Goal: Task Accomplishment & Management: Complete application form

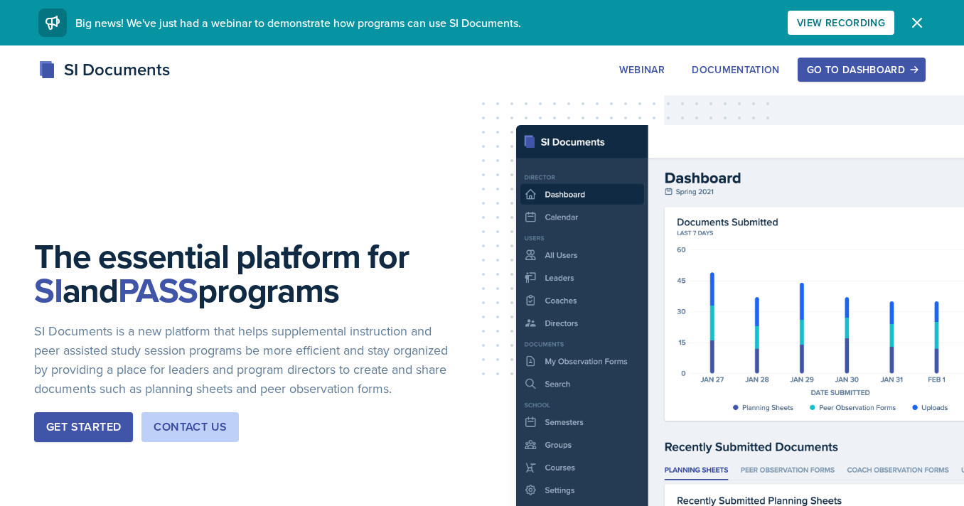
click at [870, 74] on div "Go to Dashboard" at bounding box center [861, 69] width 109 height 11
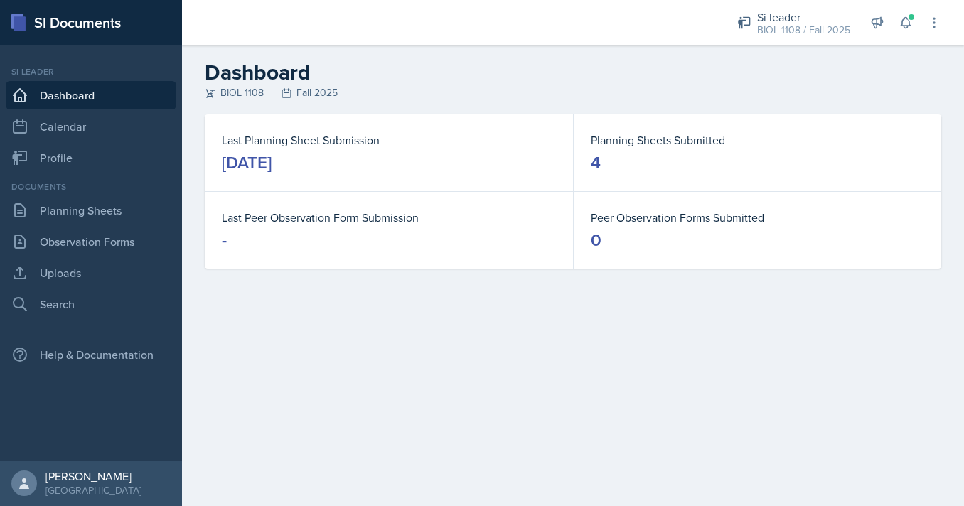
click at [353, 136] on dt "Last Planning Sheet Submission" at bounding box center [389, 139] width 334 height 17
click at [630, 141] on dt "Planning Sheets Submitted" at bounding box center [757, 139] width 333 height 17
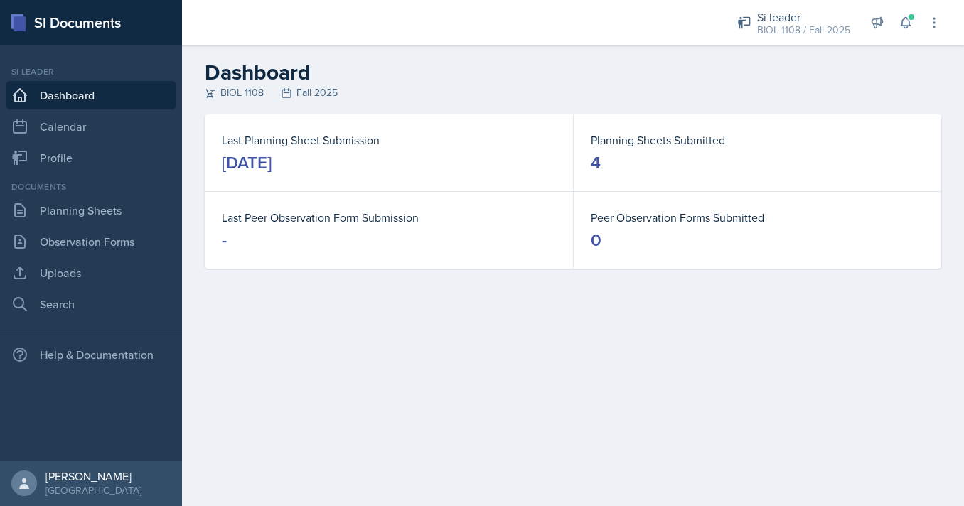
click at [630, 141] on dt "Planning Sheets Submitted" at bounding box center [757, 139] width 333 height 17
click at [632, 219] on dt "Peer Observation Forms Submitted" at bounding box center [757, 217] width 333 height 17
click at [321, 215] on dt "Last Peer Observation Form Submission" at bounding box center [389, 217] width 334 height 17
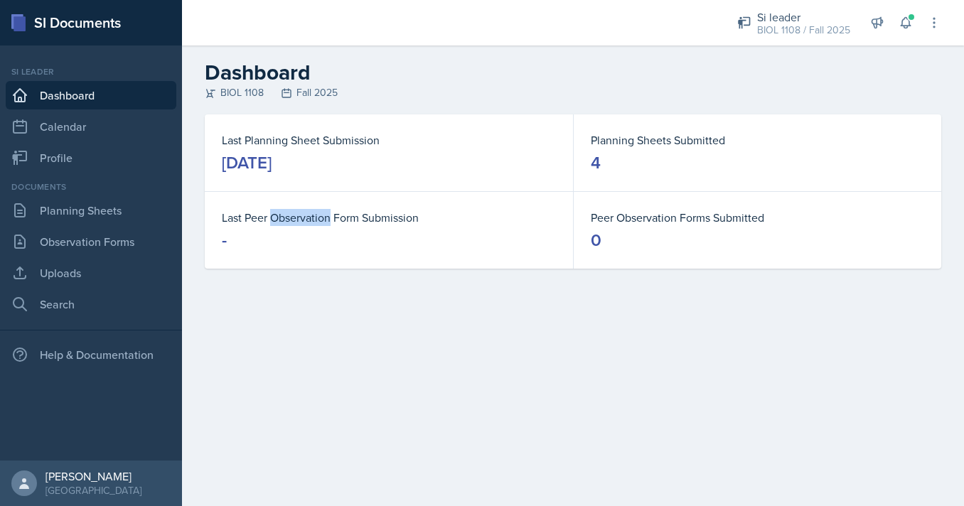
click at [321, 215] on dt "Last Peer Observation Form Submission" at bounding box center [389, 217] width 334 height 17
click at [317, 149] on dl "Last Planning Sheet Submission [DATE]" at bounding box center [389, 152] width 334 height 43
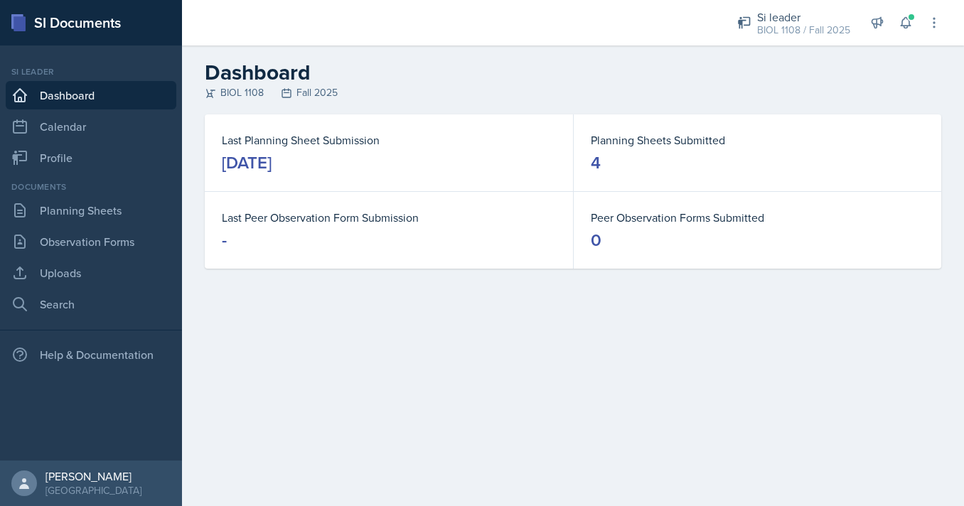
click at [317, 149] on dl "Last Planning Sheet Submission [DATE]" at bounding box center [389, 152] width 334 height 43
click at [745, 176] on div "Planning Sheets Submitted 4" at bounding box center [757, 152] width 367 height 77
click at [135, 215] on link "Planning Sheets" at bounding box center [91, 210] width 171 height 28
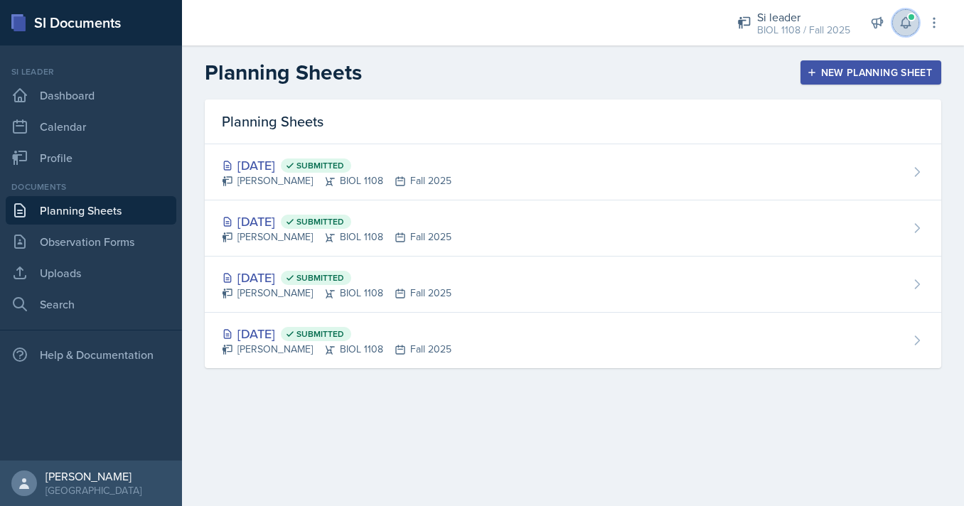
click at [908, 17] on span at bounding box center [911, 17] width 9 height 9
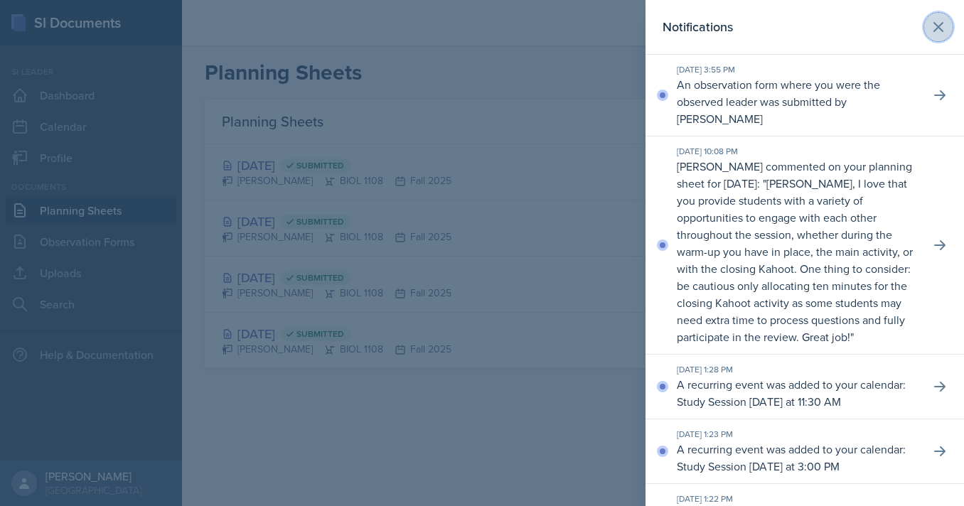
click at [938, 27] on icon at bounding box center [938, 27] width 9 height 9
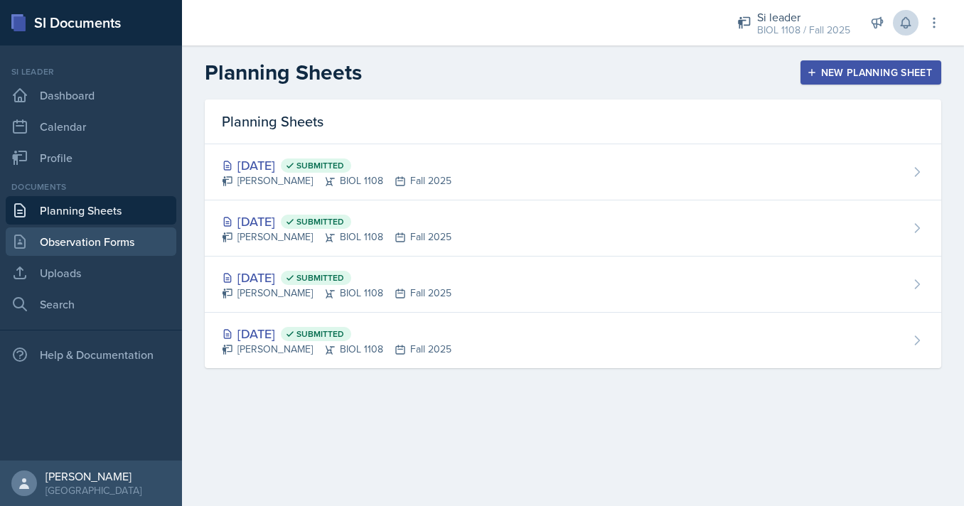
click at [124, 240] on link "Observation Forms" at bounding box center [91, 241] width 171 height 28
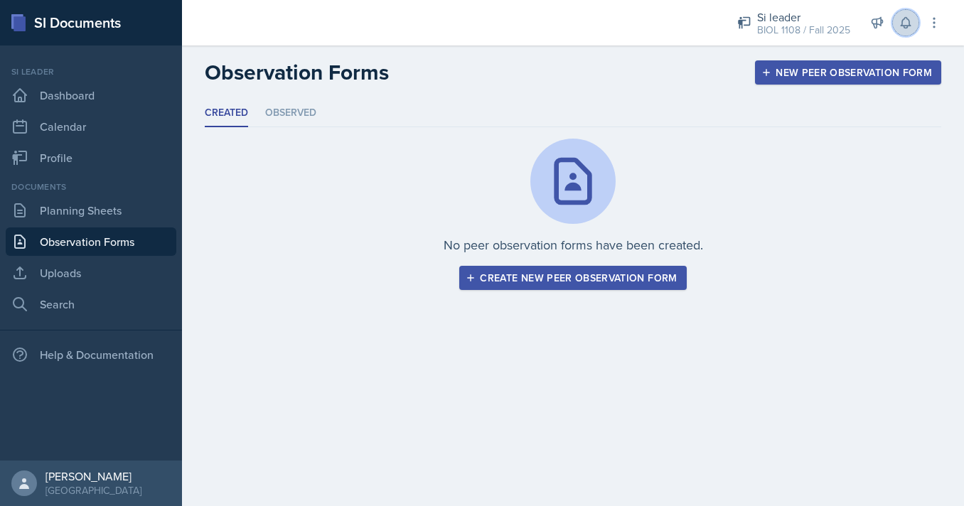
click at [908, 27] on icon at bounding box center [905, 23] width 9 height 11
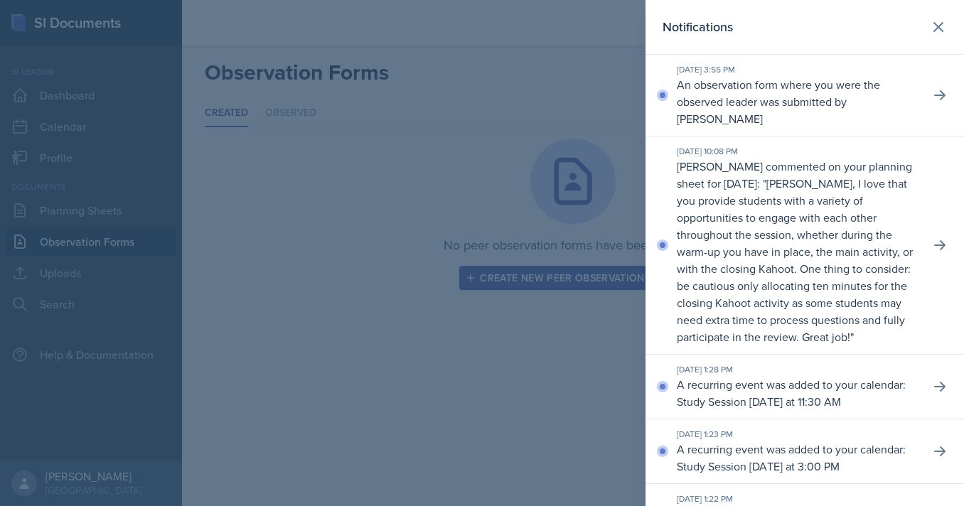
click at [533, 108] on div at bounding box center [482, 253] width 964 height 506
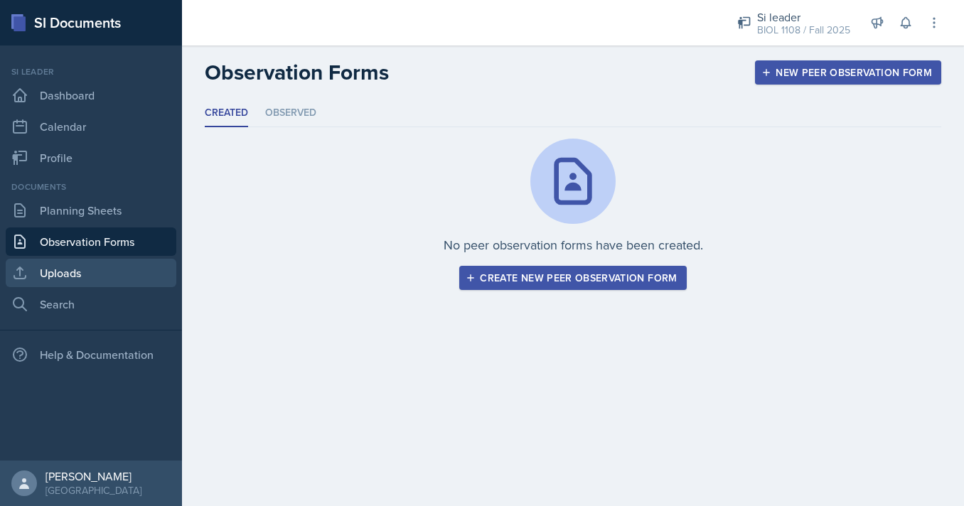
click at [84, 266] on link "Uploads" at bounding box center [91, 273] width 171 height 28
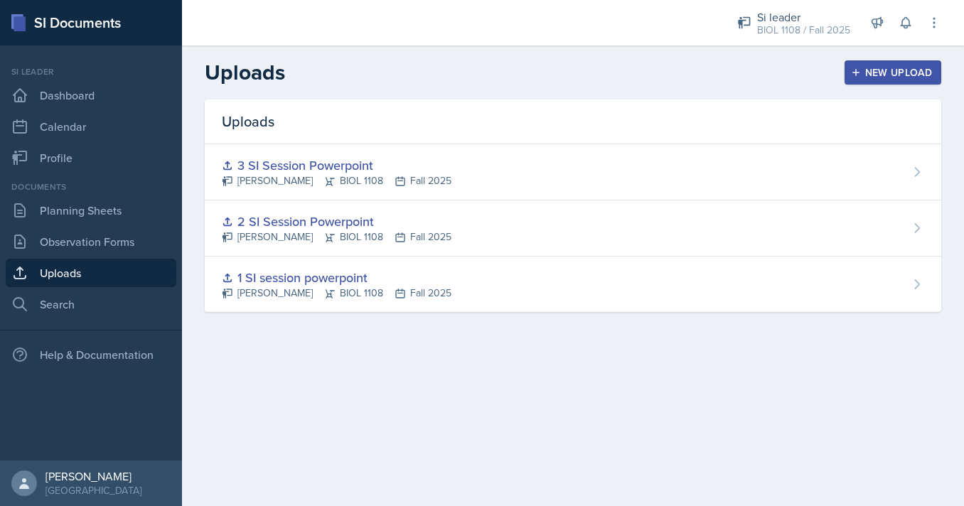
click at [82, 142] on div "Si leader Dashboard Calendar Profile" at bounding box center [91, 118] width 171 height 107
click at [82, 154] on link "Profile" at bounding box center [91, 158] width 171 height 28
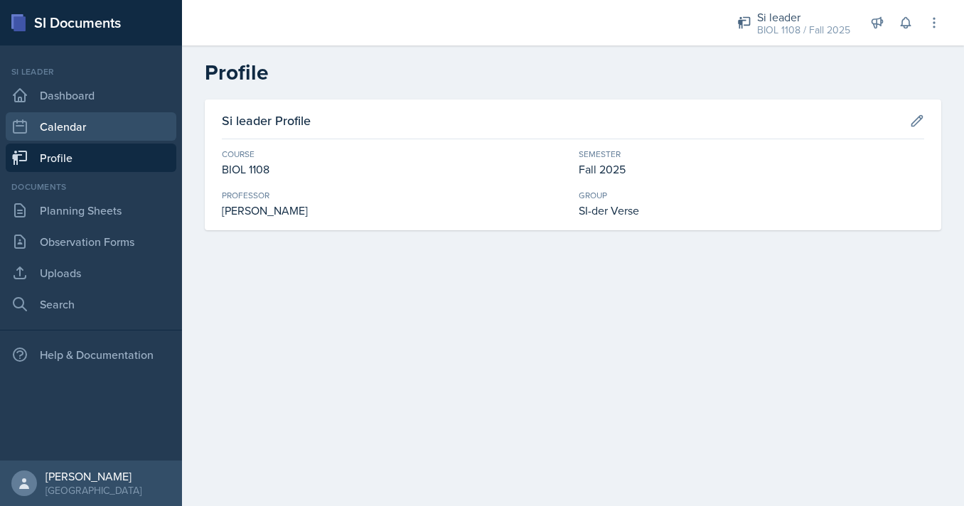
click at [84, 127] on link "Calendar" at bounding box center [91, 126] width 171 height 28
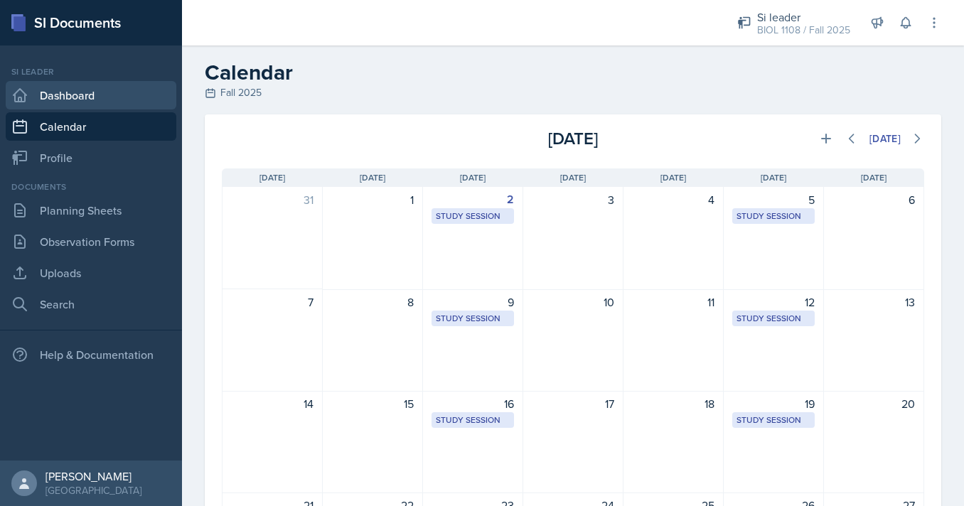
click at [116, 89] on link "Dashboard" at bounding box center [91, 95] width 171 height 28
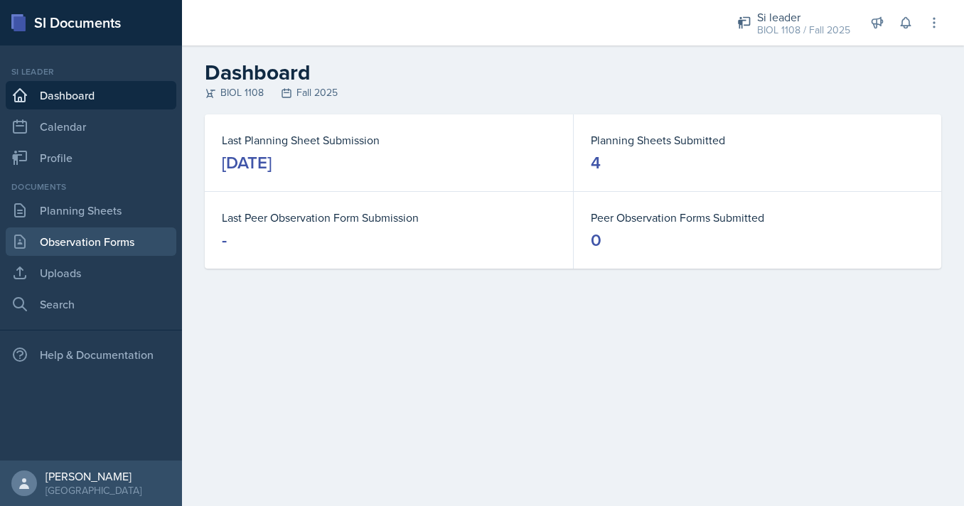
click at [112, 238] on link "Observation Forms" at bounding box center [91, 241] width 171 height 28
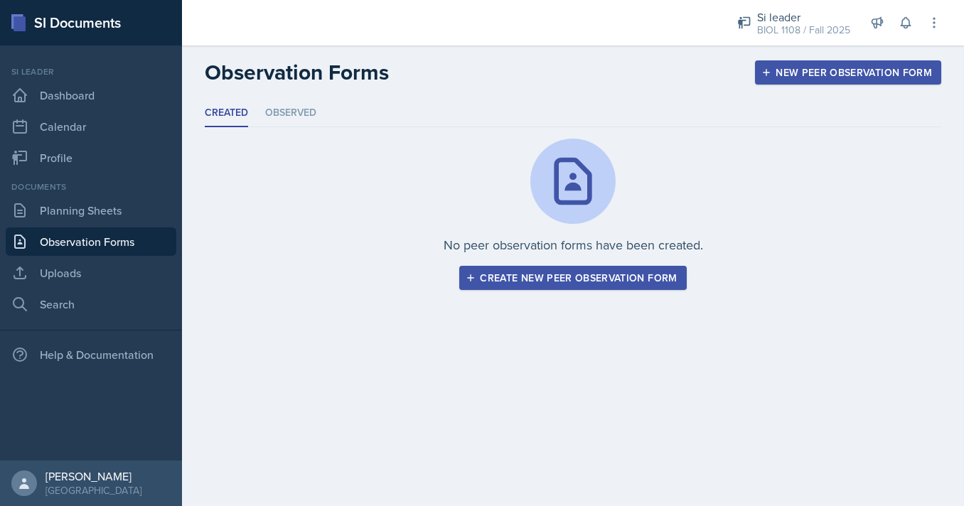
click at [301, 85] on h2 "Observation Forms" at bounding box center [297, 73] width 184 height 26
click at [300, 104] on li "Observed" at bounding box center [290, 114] width 51 height 28
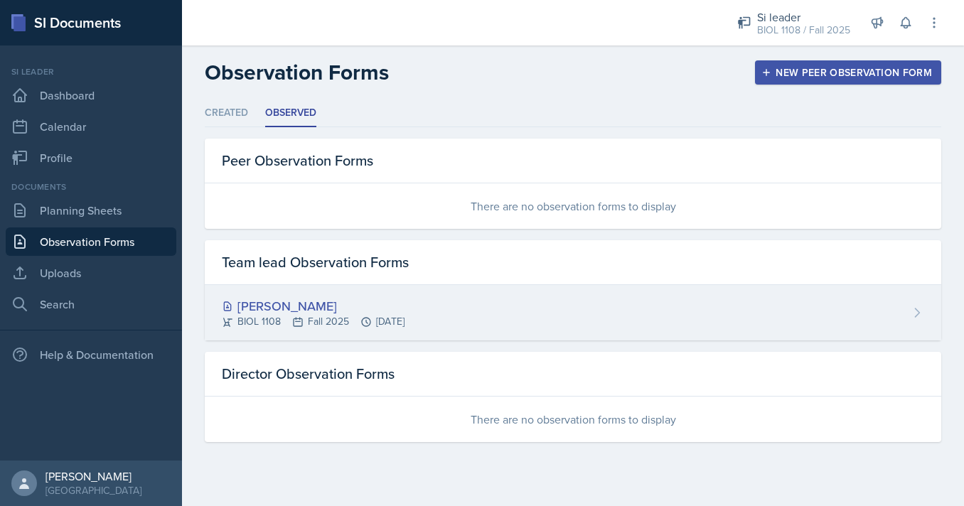
click at [300, 296] on div "[PERSON_NAME] BIOL 1108 Fall 2025 [DATE]" at bounding box center [573, 312] width 736 height 55
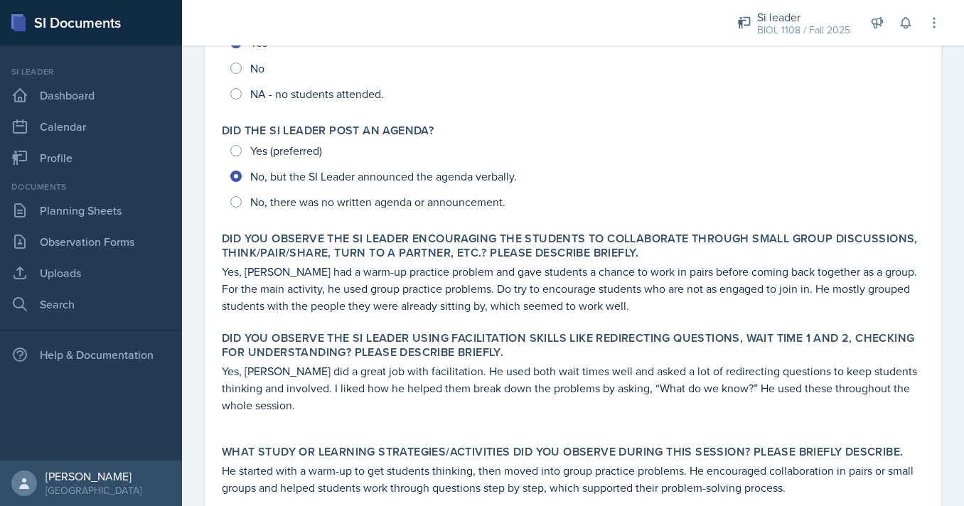
scroll to position [284, 0]
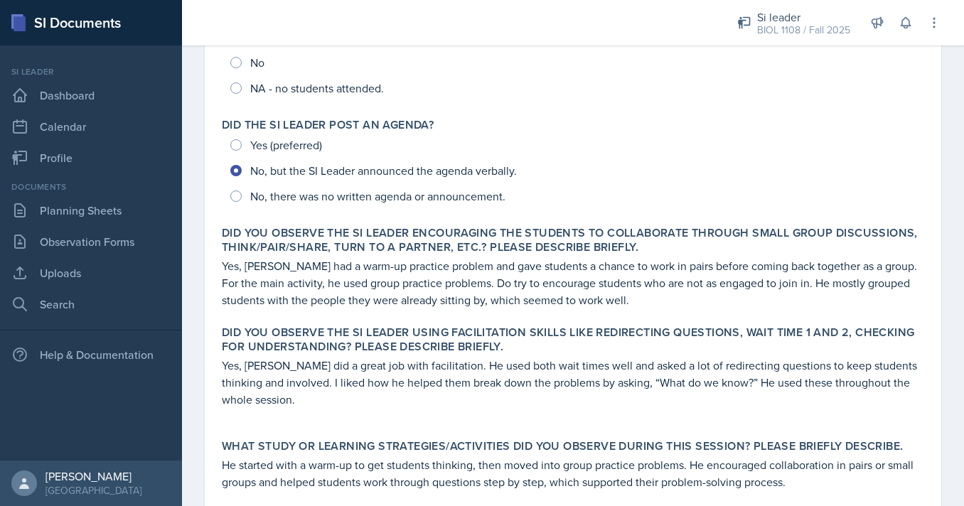
drag, startPoint x: 388, startPoint y: 176, endPoint x: 515, endPoint y: 176, distance: 127.2
click at [515, 176] on div "Yes (preferred) No, but the SI Leader announced the agenda verbally. No, there …" at bounding box center [573, 170] width 702 height 77
drag, startPoint x: 520, startPoint y: 175, endPoint x: 235, endPoint y: 180, distance: 284.4
click at [235, 180] on div "Yes (preferred) No, but the SI Leader announced the agenda verbally. No, there …" at bounding box center [573, 170] width 702 height 77
click at [521, 156] on div "Yes (preferred) No, but the SI Leader announced the agenda verbally. No, there …" at bounding box center [573, 170] width 702 height 77
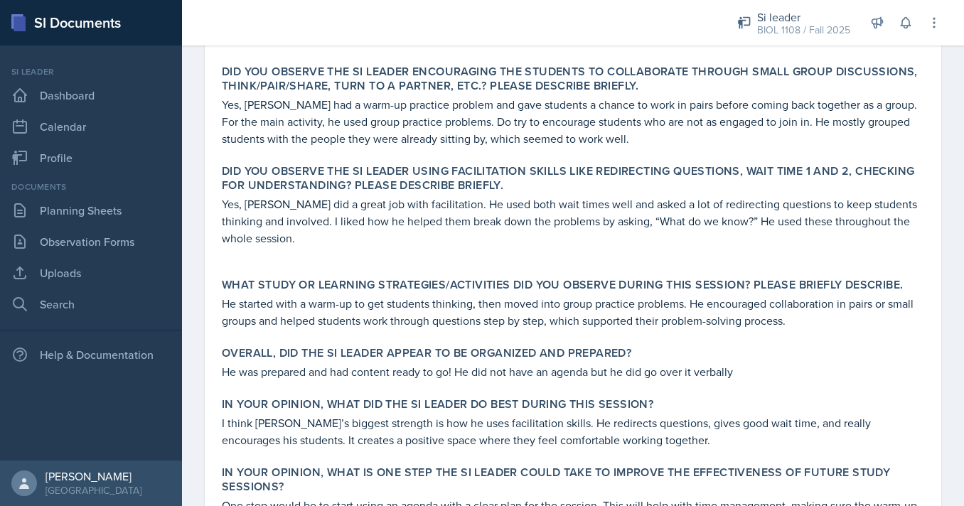
scroll to position [453, 0]
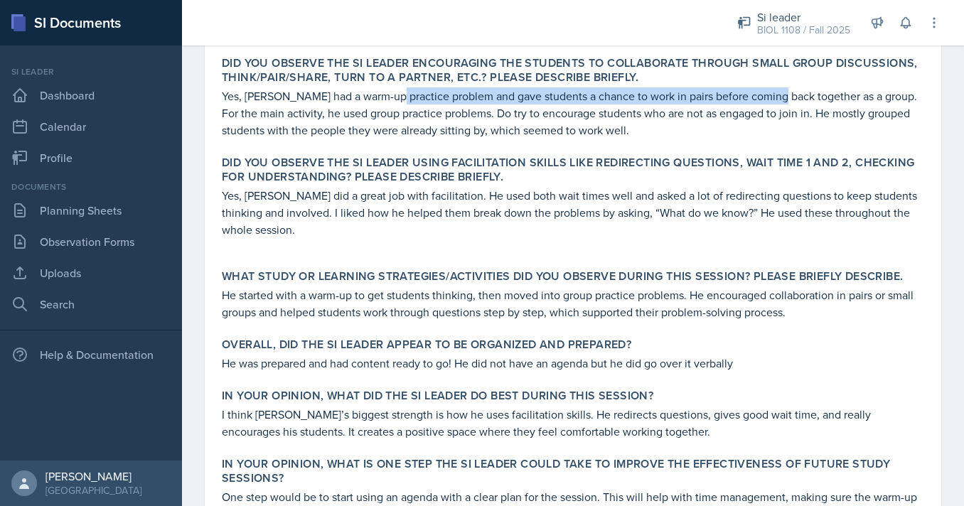
drag, startPoint x: 390, startPoint y: 92, endPoint x: 773, endPoint y: 101, distance: 383.2
click at [774, 100] on p "Yes, [PERSON_NAME] had a warm-up practice problem and gave students a chance to…" at bounding box center [573, 112] width 702 height 51
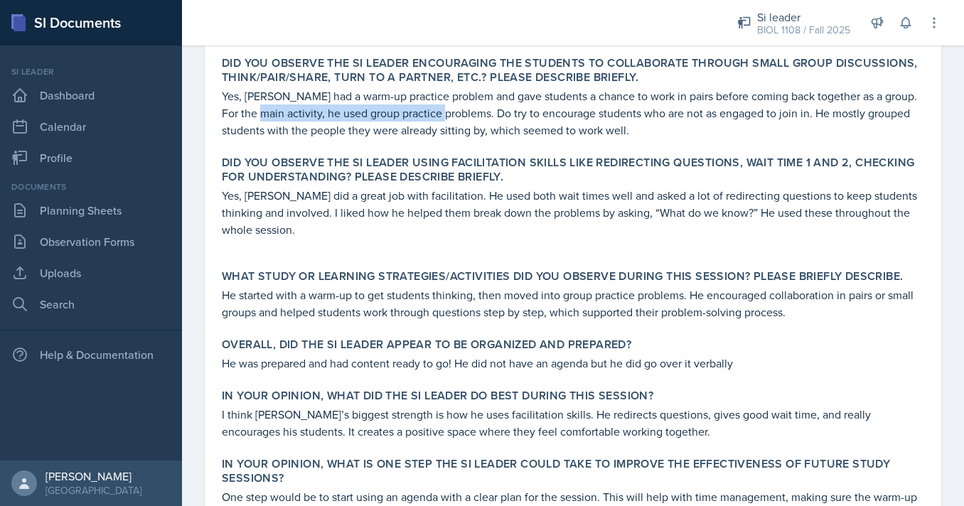
drag, startPoint x: 261, startPoint y: 110, endPoint x: 451, endPoint y: 109, distance: 189.8
click at [451, 109] on p "Yes, [PERSON_NAME] had a warm-up practice problem and gave students a chance to…" at bounding box center [573, 112] width 702 height 51
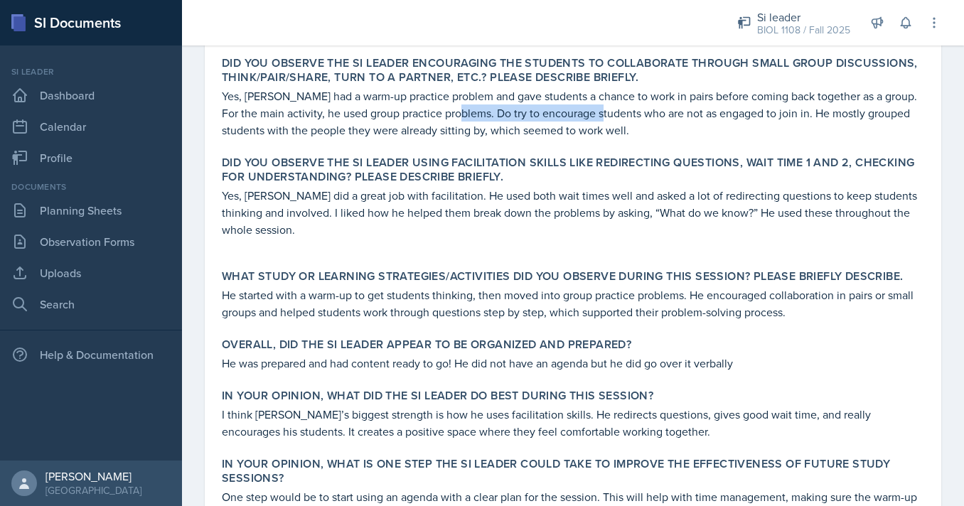
drag, startPoint x: 459, startPoint y: 114, endPoint x: 603, endPoint y: 117, distance: 144.3
click at [603, 117] on p "Yes, [PERSON_NAME] had a warm-up practice problem and gave students a chance to…" at bounding box center [573, 112] width 702 height 51
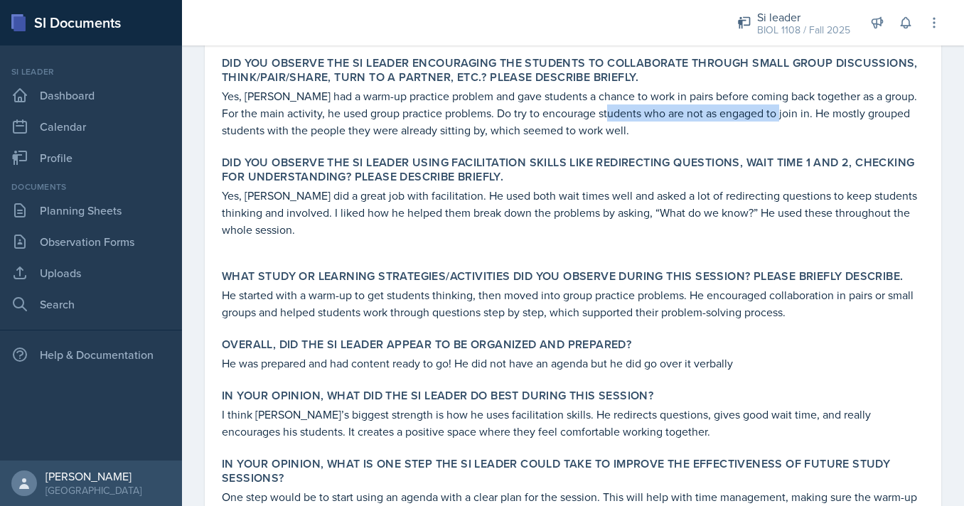
drag, startPoint x: 608, startPoint y: 117, endPoint x: 773, endPoint y: 117, distance: 164.2
click at [773, 117] on p "Yes, [PERSON_NAME] had a warm-up practice problem and gave students a chance to…" at bounding box center [573, 112] width 702 height 51
drag, startPoint x: 459, startPoint y: 114, endPoint x: 774, endPoint y: 118, distance: 314.9
click at [774, 118] on p "Yes, [PERSON_NAME] had a warm-up practice problem and gave students a chance to…" at bounding box center [573, 112] width 702 height 51
click at [787, 125] on p "Yes, [PERSON_NAME] had a warm-up practice problem and gave students a chance to…" at bounding box center [573, 112] width 702 height 51
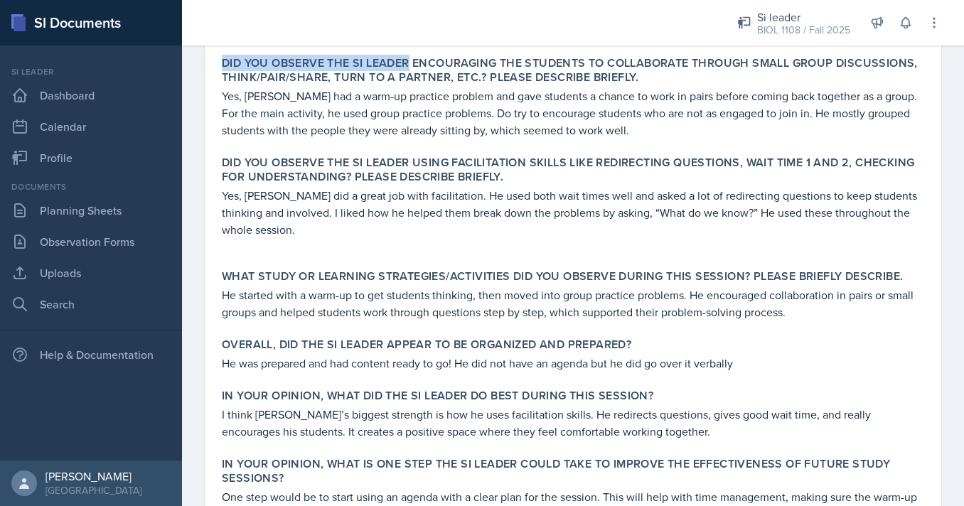
drag, startPoint x: 222, startPoint y: 65, endPoint x: 408, endPoint y: 65, distance: 185.5
click at [409, 65] on label "Did you observe the SI Leader encouraging the students to collaborate through s…" at bounding box center [573, 70] width 702 height 28
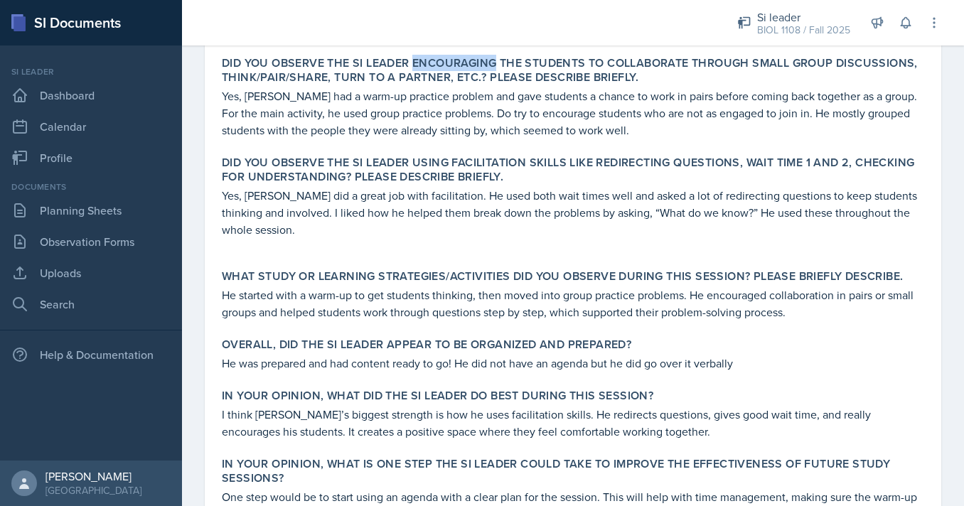
drag, startPoint x: 420, startPoint y: 66, endPoint x: 498, endPoint y: 67, distance: 77.5
click at [498, 67] on label "Did you observe the SI Leader encouraging the students to collaborate through s…" at bounding box center [573, 70] width 702 height 28
click at [564, 67] on label "Did you observe the SI Leader encouraging the students to collaborate through s…" at bounding box center [573, 70] width 702 height 28
click at [662, 73] on label "Did you observe the SI Leader encouraging the students to collaborate through s…" at bounding box center [573, 70] width 702 height 28
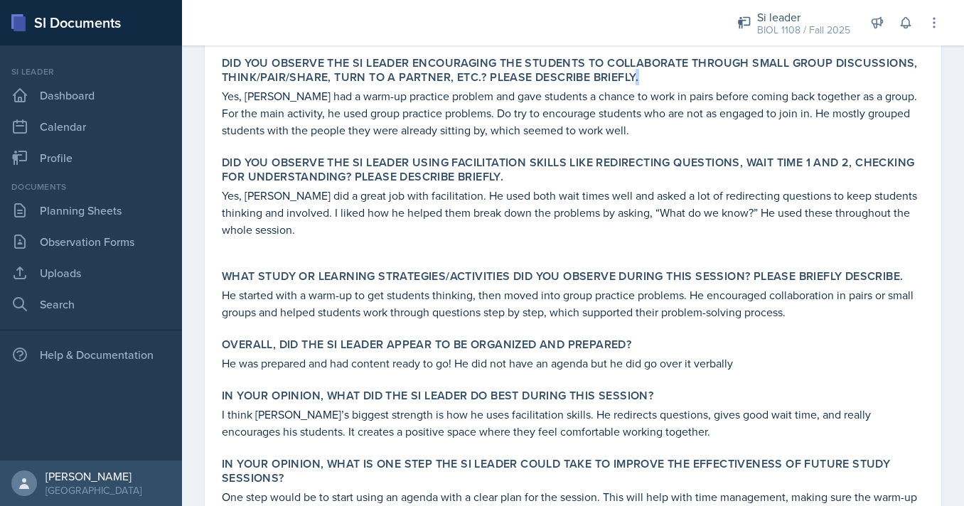
click at [662, 73] on label "Did you observe the SI Leader encouraging the students to collaborate through s…" at bounding box center [573, 70] width 702 height 28
click at [662, 58] on label "Did you observe the SI Leader encouraging the students to collaborate through s…" at bounding box center [573, 70] width 702 height 28
click at [642, 70] on label "Did you observe the SI Leader encouraging the students to collaborate through s…" at bounding box center [573, 70] width 702 height 28
click at [394, 63] on label "Did you observe the SI Leader encouraging the students to collaborate through s…" at bounding box center [573, 70] width 702 height 28
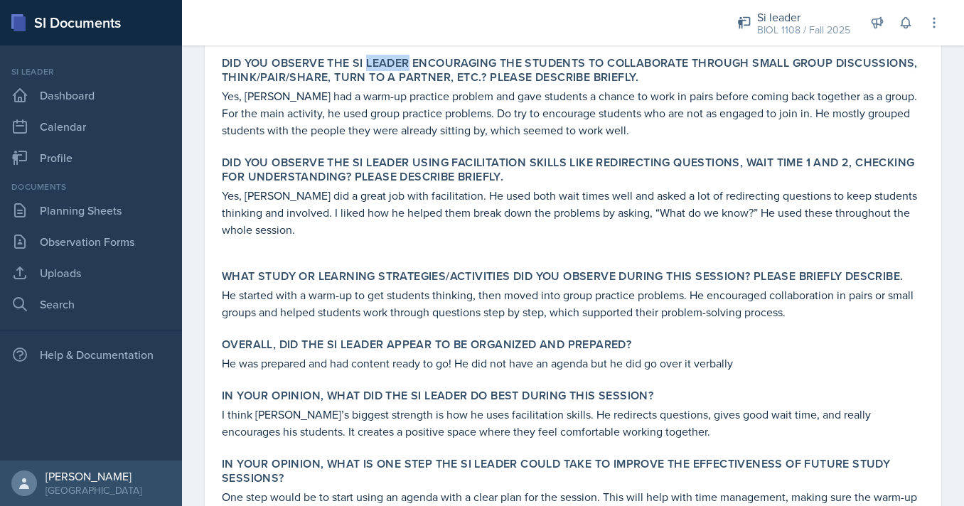
click at [394, 63] on label "Did you observe the SI Leader encouraging the students to collaborate through s…" at bounding box center [573, 70] width 702 height 28
click at [439, 63] on label "Did you observe the SI Leader encouraging the students to collaborate through s…" at bounding box center [573, 70] width 702 height 28
click at [413, 82] on label "Did you observe the SI Leader encouraging the students to collaborate through s…" at bounding box center [573, 70] width 702 height 28
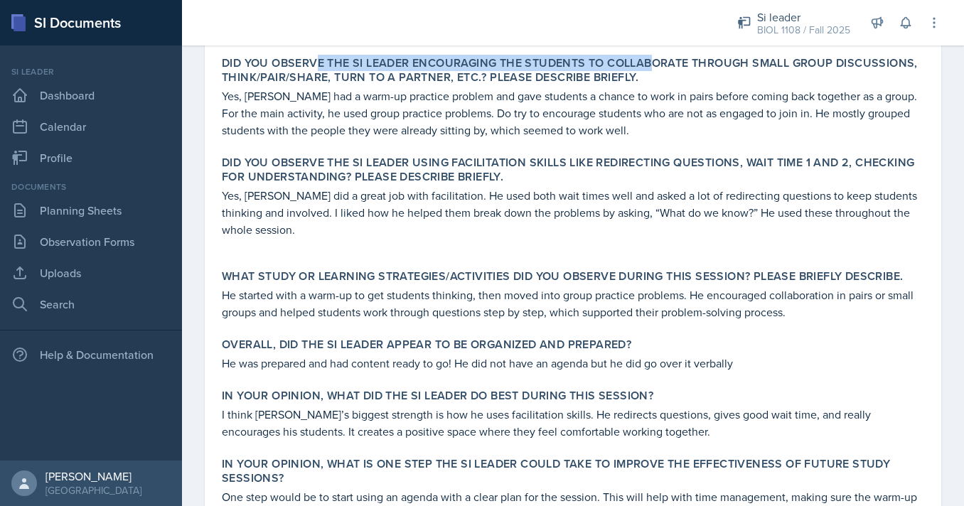
drag, startPoint x: 382, startPoint y: 68, endPoint x: 684, endPoint y: 68, distance: 302.1
click at [677, 68] on label "Did you observe the SI Leader encouraging the students to collaborate through s…" at bounding box center [573, 70] width 702 height 28
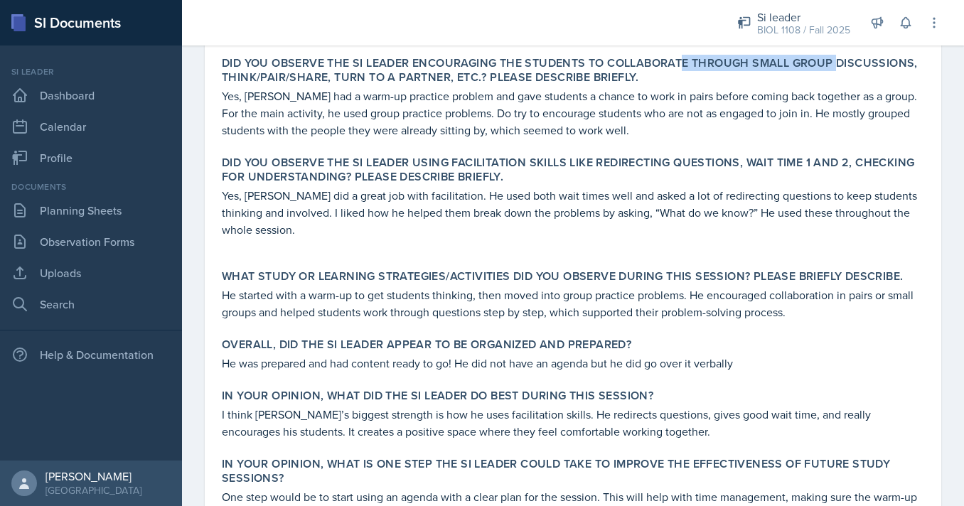
drag, startPoint x: 684, startPoint y: 68, endPoint x: 852, endPoint y: 70, distance: 168.5
click at [851, 68] on label "Did you observe the SI Leader encouraging the students to collaborate through s…" at bounding box center [573, 70] width 702 height 28
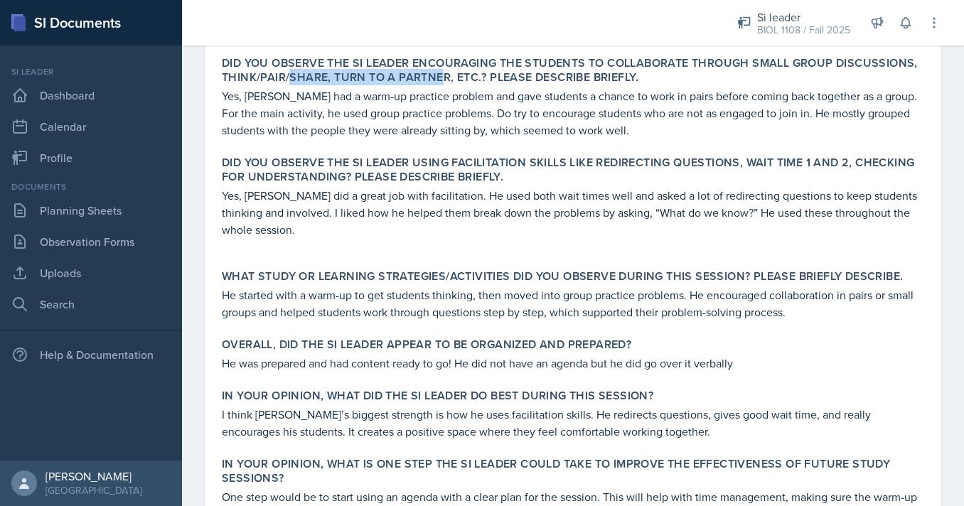
drag, startPoint x: 291, startPoint y: 78, endPoint x: 468, endPoint y: 78, distance: 177.7
click at [466, 78] on label "Did you observe the SI Leader encouraging the students to collaborate through s…" at bounding box center [573, 70] width 702 height 28
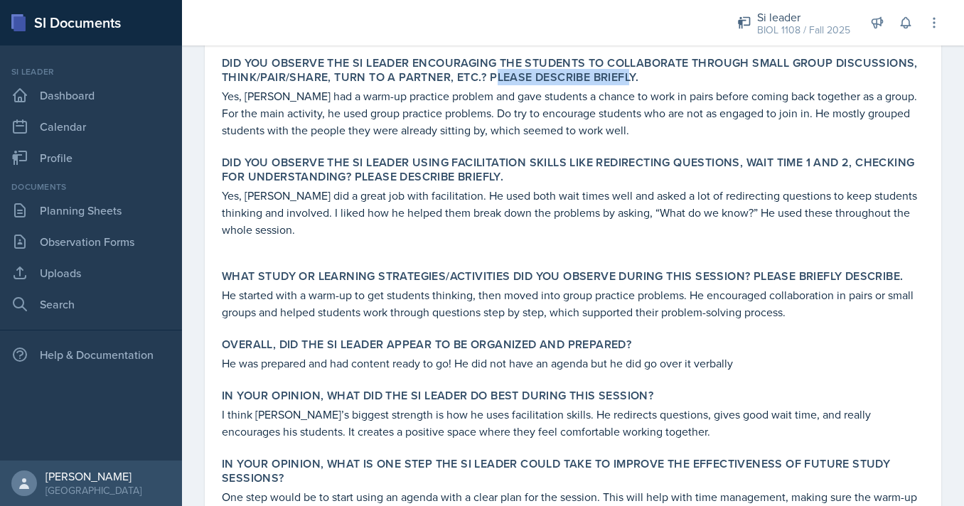
drag, startPoint x: 493, startPoint y: 82, endPoint x: 633, endPoint y: 82, distance: 140.0
click at [633, 82] on label "Did you observe the SI Leader encouraging the students to collaborate through s…" at bounding box center [573, 70] width 702 height 28
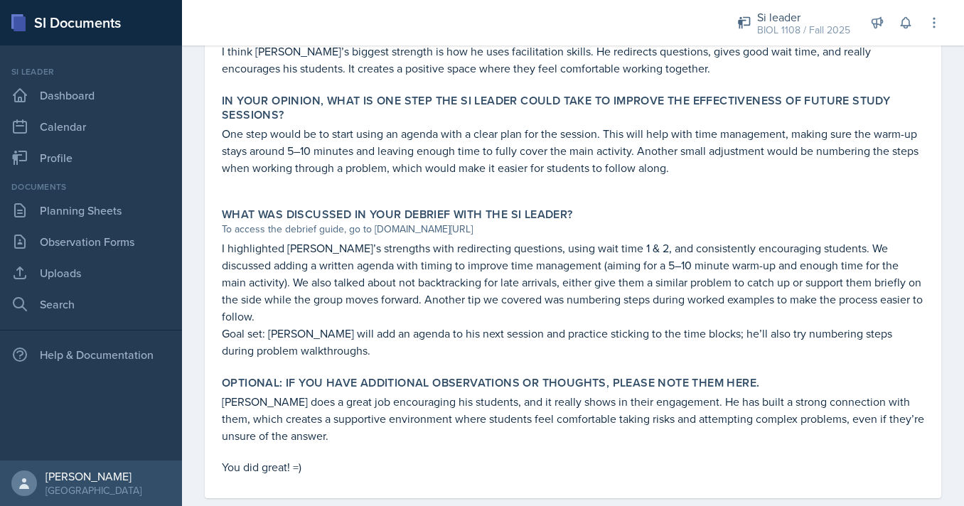
scroll to position [826, 0]
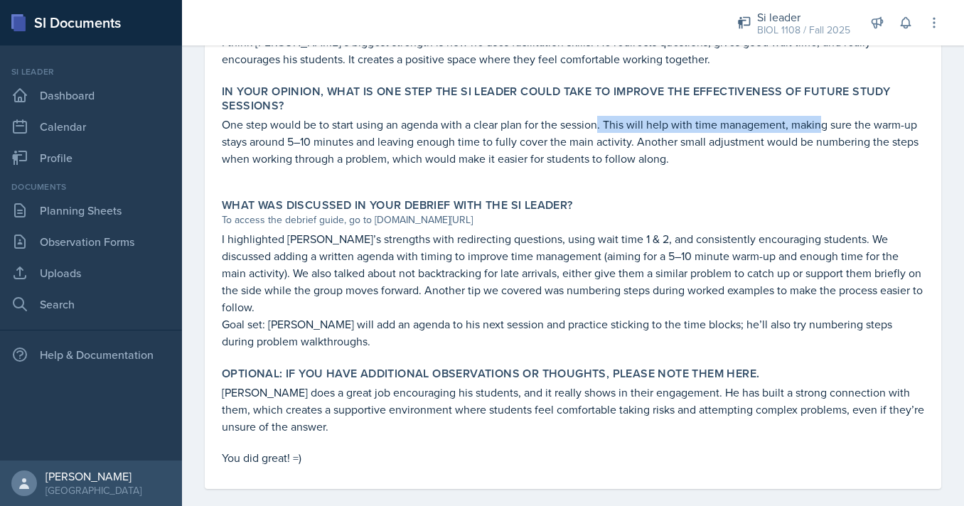
drag, startPoint x: 598, startPoint y: 125, endPoint x: 828, endPoint y: 125, distance: 229.6
click at [828, 125] on p "One step would be to start using an agenda with a clear plan for the session. T…" at bounding box center [573, 141] width 702 height 51
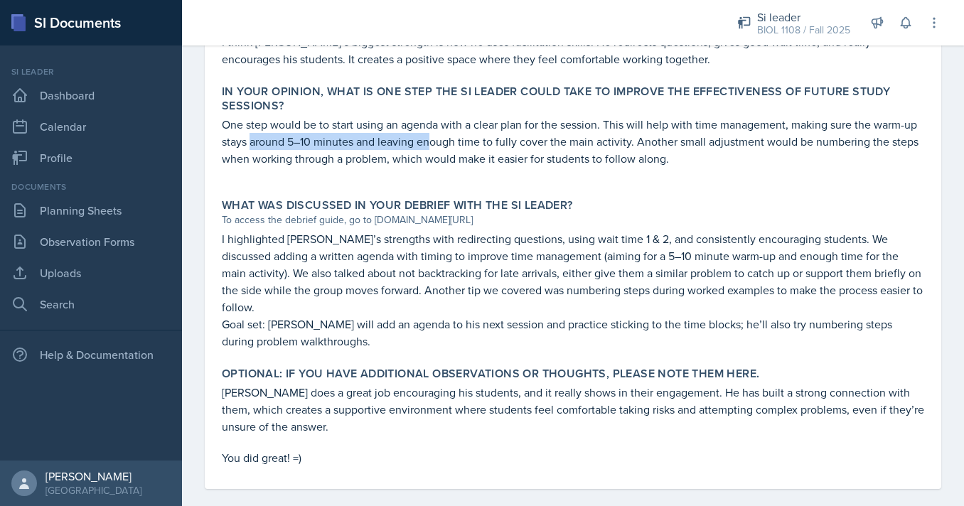
drag, startPoint x: 249, startPoint y: 146, endPoint x: 480, endPoint y: 145, distance: 231.0
click at [478, 145] on p "One step would be to start using an agenda with a clear plan for the session. T…" at bounding box center [573, 141] width 702 height 51
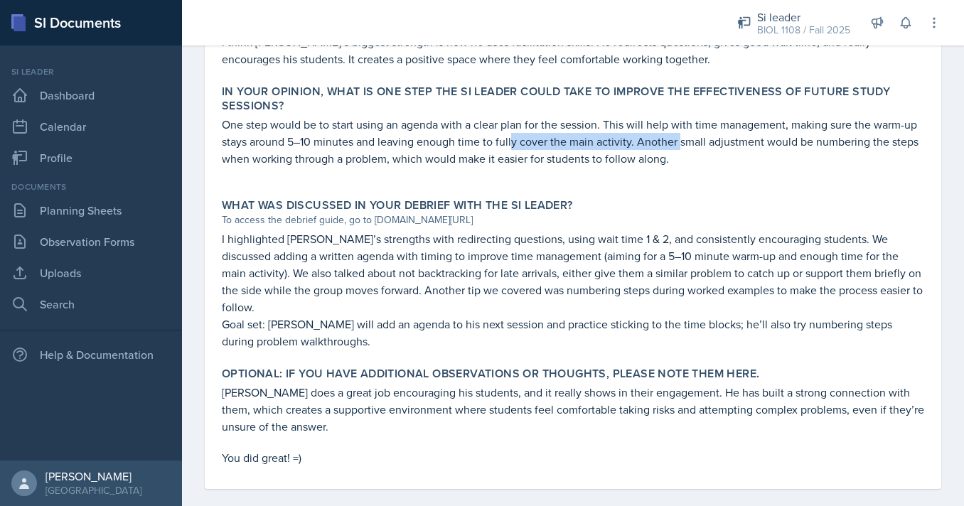
drag, startPoint x: 559, startPoint y: 142, endPoint x: 741, endPoint y: 142, distance: 182.0
click at [739, 142] on p "One step would be to start using an agenda with a clear plan for the session. T…" at bounding box center [573, 141] width 702 height 51
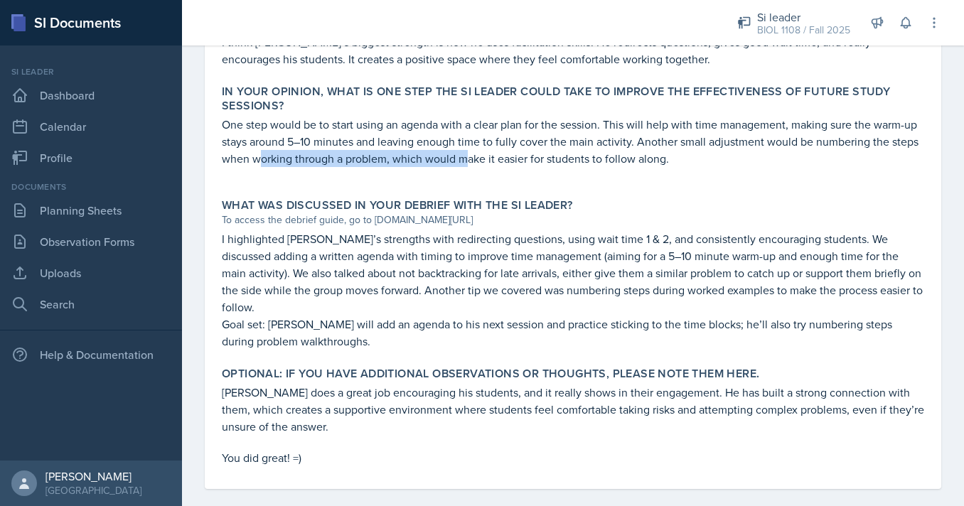
drag, startPoint x: 259, startPoint y: 163, endPoint x: 469, endPoint y: 162, distance: 210.4
click at [470, 162] on p "One step would be to start using an agenda with a clear plan for the session. T…" at bounding box center [573, 141] width 702 height 51
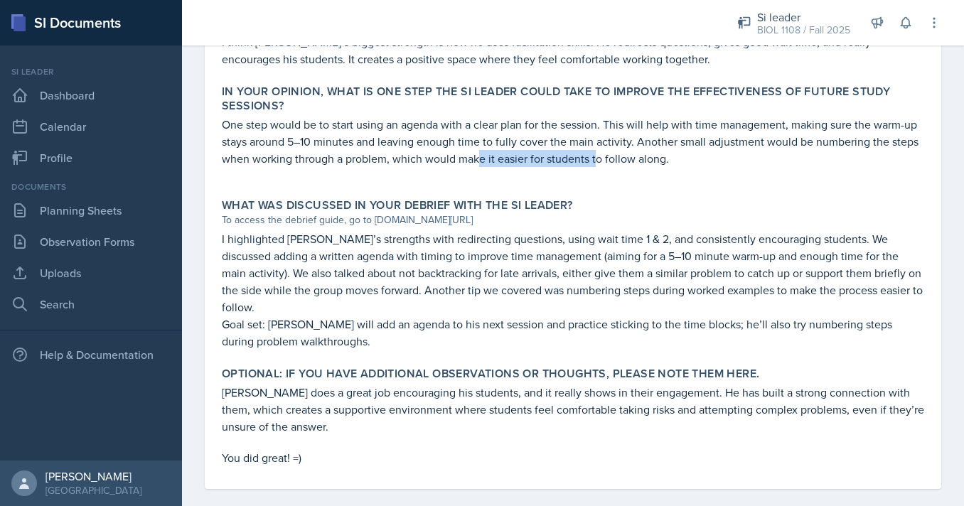
drag, startPoint x: 493, startPoint y: 161, endPoint x: 596, endPoint y: 161, distance: 102.4
click at [596, 161] on p "One step would be to start using an agenda with a clear plan for the session. T…" at bounding box center [573, 141] width 702 height 51
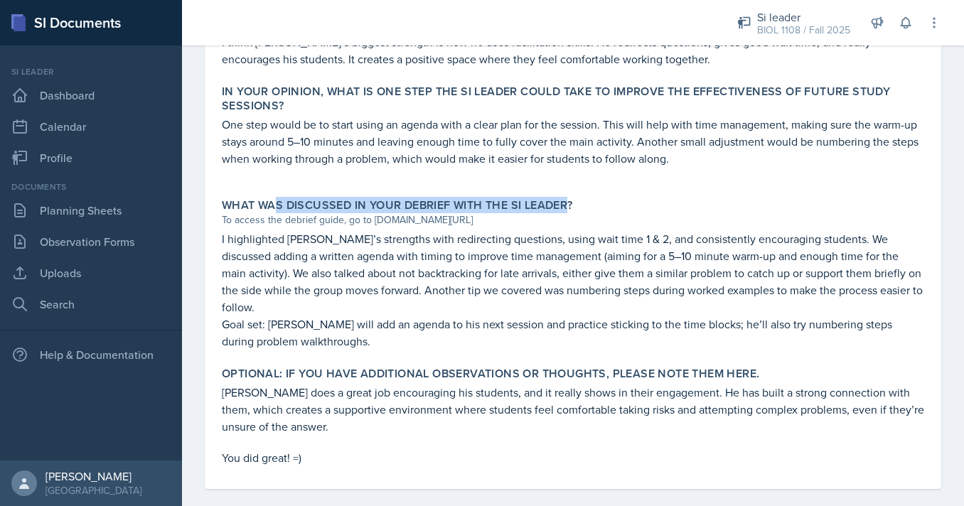
drag, startPoint x: 276, startPoint y: 210, endPoint x: 606, endPoint y: 210, distance: 329.8
click at [601, 210] on div "What was discussed in your debrief with the SI Leader?" at bounding box center [573, 205] width 702 height 14
drag, startPoint x: 223, startPoint y: 207, endPoint x: 700, endPoint y: 213, distance: 477.0
click at [699, 213] on div "What was discussed in your debrief with the SI Leader? To access the debrief gu…" at bounding box center [573, 274] width 714 height 163
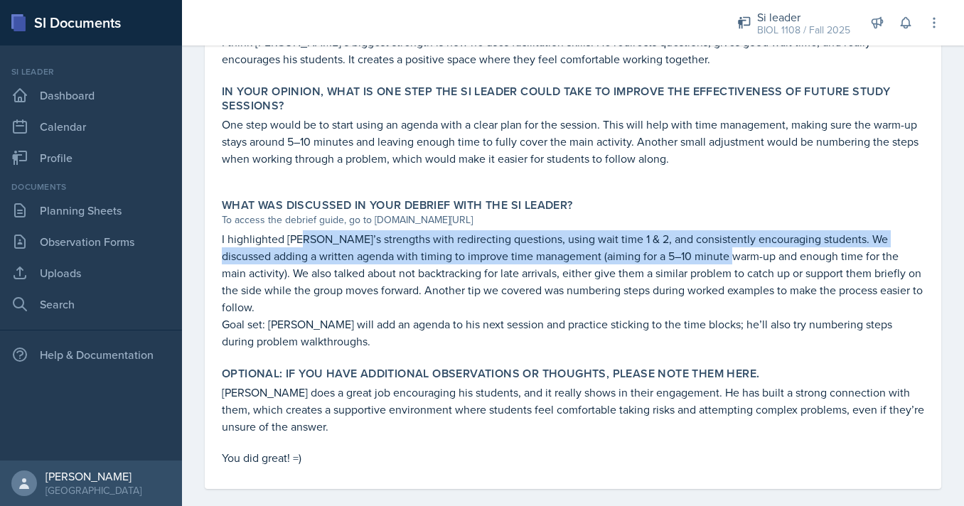
drag, startPoint x: 306, startPoint y: 244, endPoint x: 844, endPoint y: 254, distance: 537.5
click at [844, 254] on p "I highlighted [PERSON_NAME]’s strengths with redirecting questions, using wait …" at bounding box center [573, 272] width 702 height 85
click at [843, 254] on p "I highlighted [PERSON_NAME]’s strengths with redirecting questions, using wait …" at bounding box center [573, 272] width 702 height 85
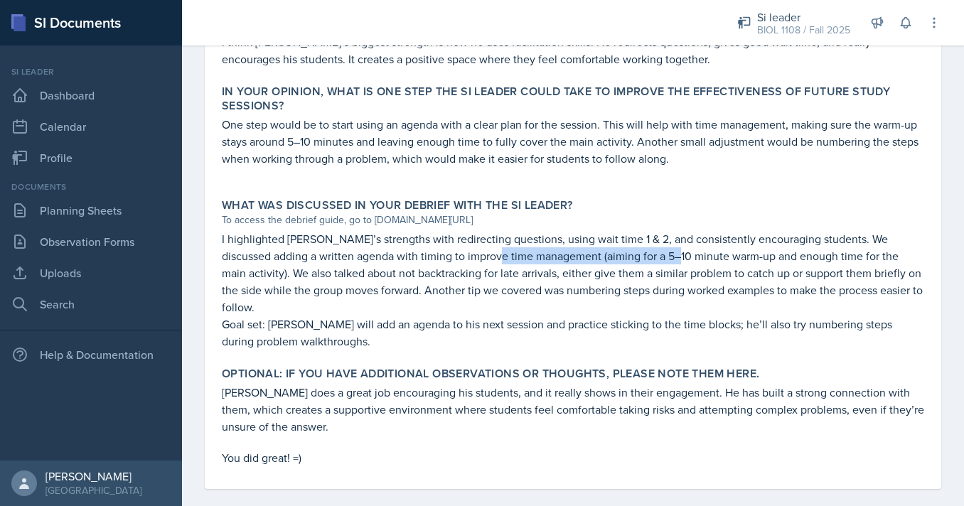
drag, startPoint x: 483, startPoint y: 262, endPoint x: 803, endPoint y: 262, distance: 320.6
click at [795, 262] on p "I highlighted [PERSON_NAME]’s strengths with redirecting questions, using wait …" at bounding box center [573, 272] width 702 height 85
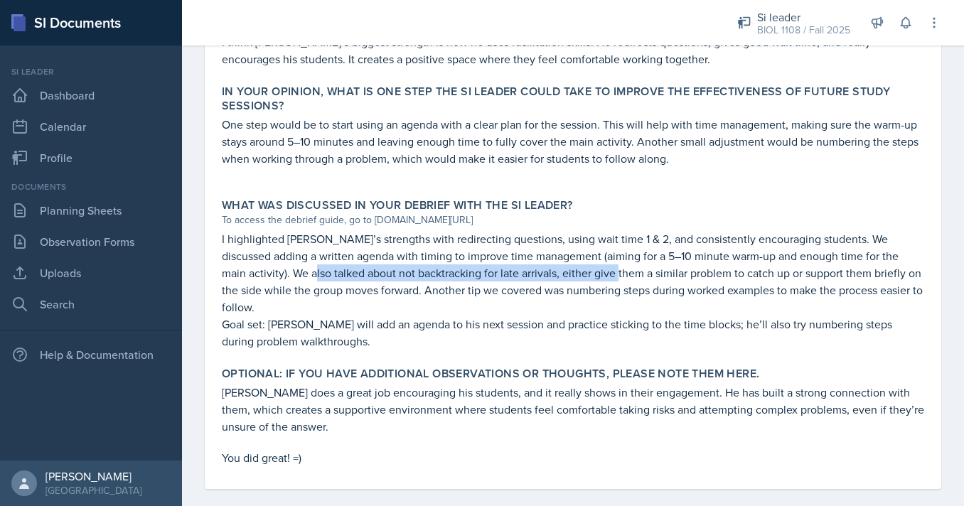
drag, startPoint x: 276, startPoint y: 275, endPoint x: 622, endPoint y: 272, distance: 345.5
click at [622, 272] on p "I highlighted [PERSON_NAME]’s strengths with redirecting questions, using wait …" at bounding box center [573, 272] width 702 height 85
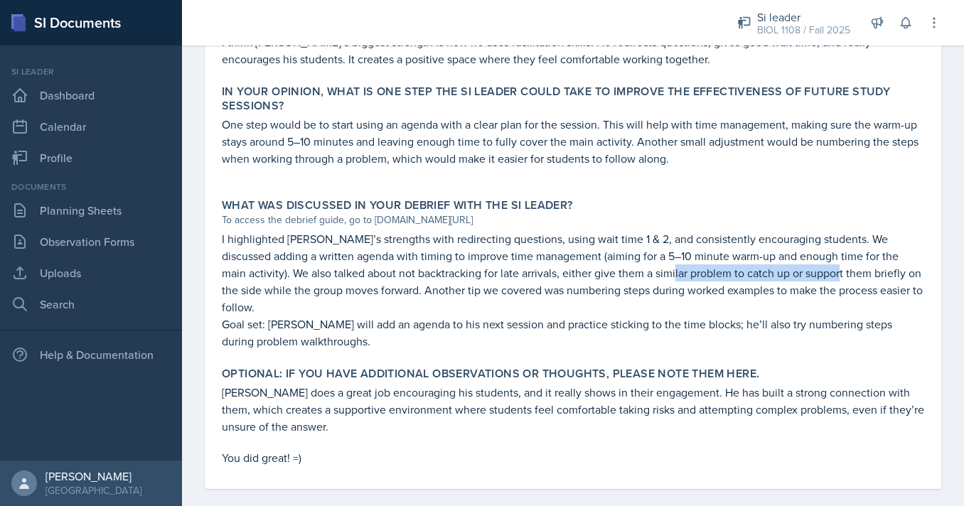
drag, startPoint x: 639, startPoint y: 276, endPoint x: 840, endPoint y: 283, distance: 201.3
click at [839, 282] on p "I highlighted [PERSON_NAME]’s strengths with redirecting questions, using wait …" at bounding box center [573, 272] width 702 height 85
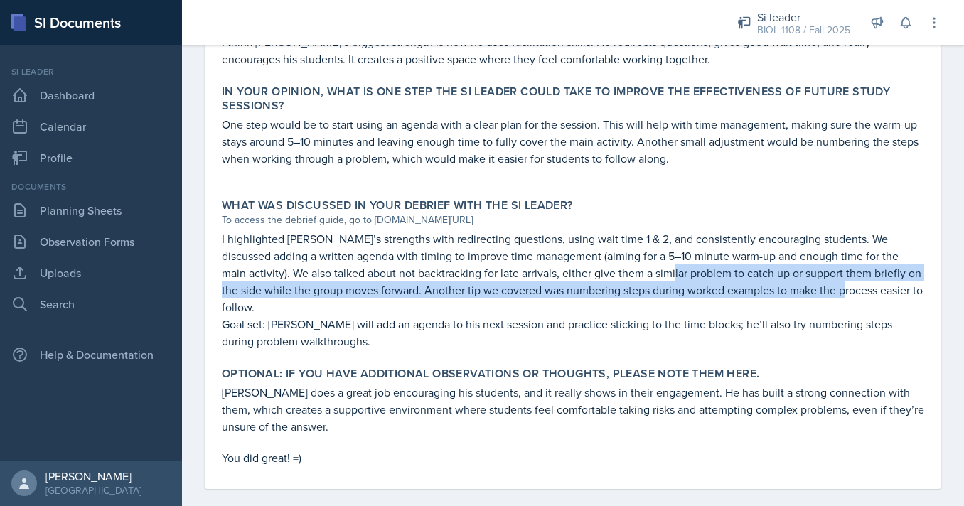
click at [697, 272] on p "I highlighted [PERSON_NAME]’s strengths with redirecting questions, using wait …" at bounding box center [573, 272] width 702 height 85
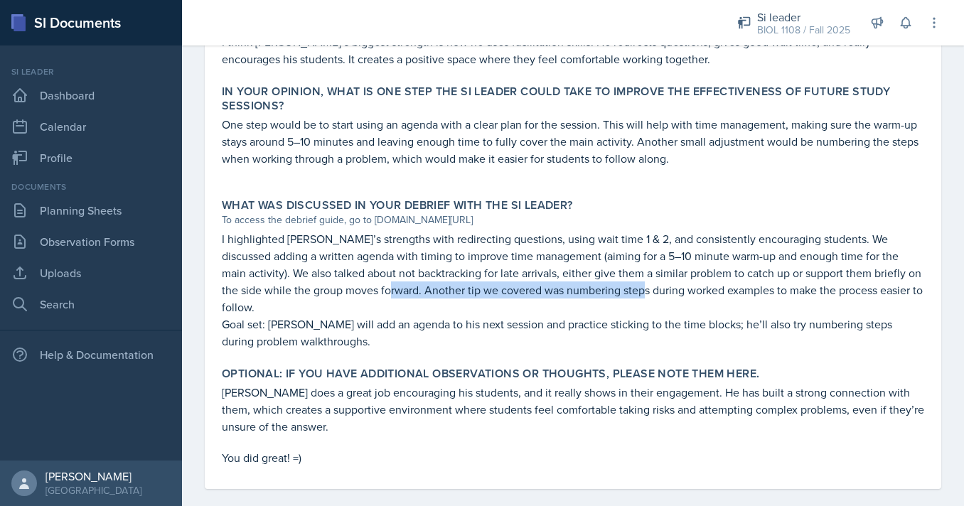
drag, startPoint x: 384, startPoint y: 292, endPoint x: 639, endPoint y: 290, distance: 255.2
click at [639, 290] on p "I highlighted [PERSON_NAME]’s strengths with redirecting questions, using wait …" at bounding box center [573, 272] width 702 height 85
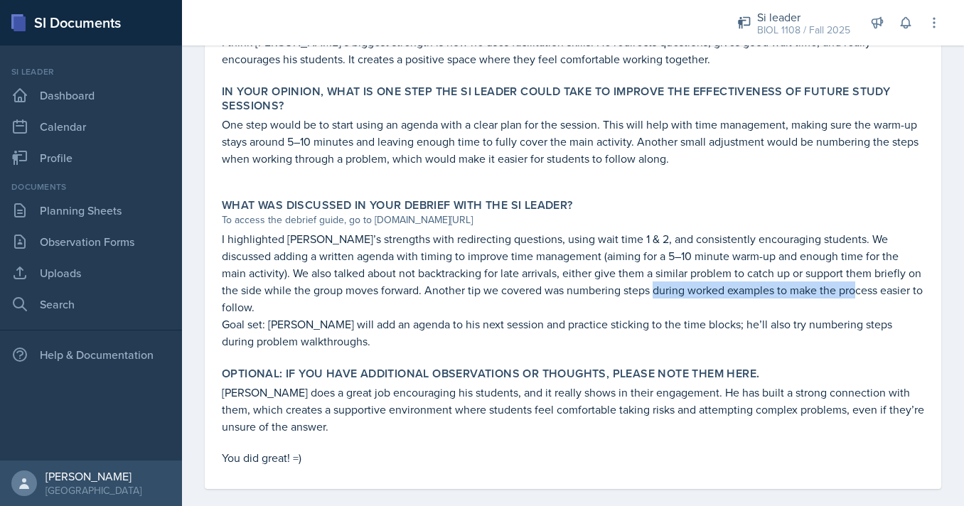
drag, startPoint x: 648, startPoint y: 291, endPoint x: 852, endPoint y: 291, distance: 204.0
click at [852, 291] on p "I highlighted [PERSON_NAME]’s strengths with redirecting questions, using wait …" at bounding box center [573, 272] width 702 height 85
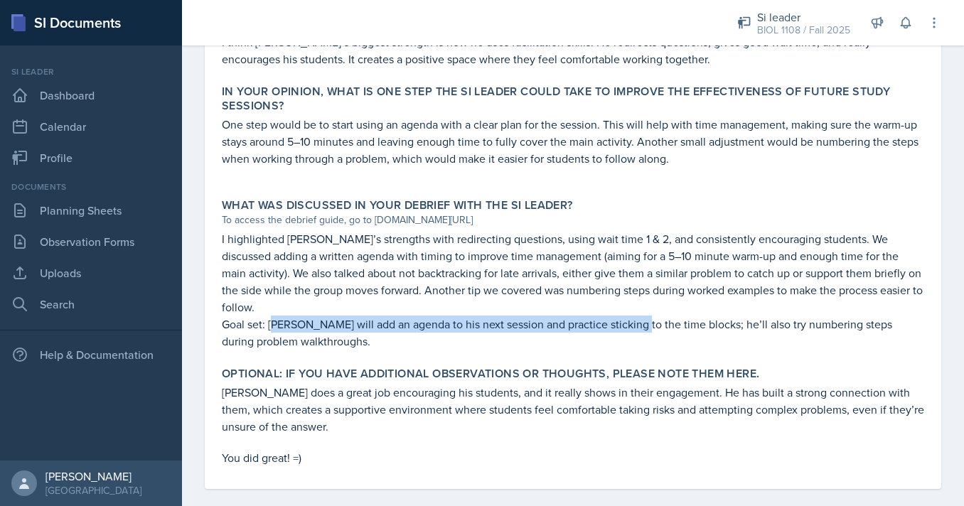
drag, startPoint x: 274, startPoint y: 306, endPoint x: 638, endPoint y: 306, distance: 363.9
click at [638, 316] on p "Goal set: [PERSON_NAME] will add an agenda to his next session and practice sti…" at bounding box center [573, 333] width 702 height 34
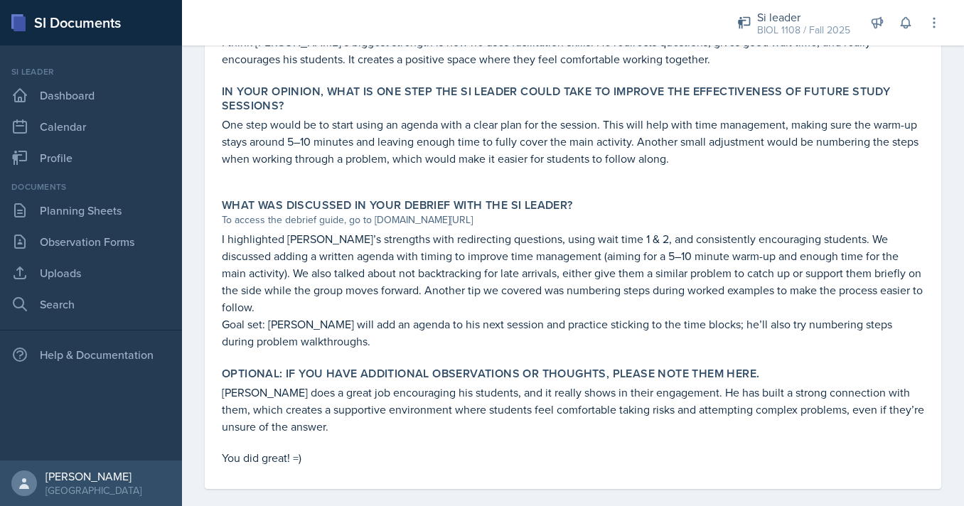
click at [662, 316] on p "Goal set: [PERSON_NAME] will add an agenda to his next session and practice sti…" at bounding box center [573, 333] width 702 height 34
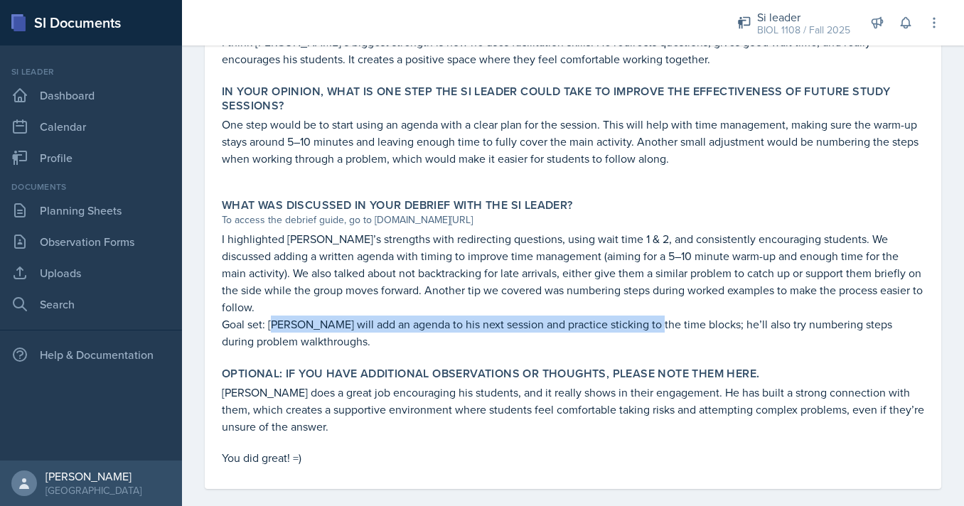
drag, startPoint x: 273, startPoint y: 305, endPoint x: 655, endPoint y: 315, distance: 381.8
click at [655, 316] on p "Goal set: [PERSON_NAME] will add an agenda to his next session and practice sti…" at bounding box center [573, 333] width 702 height 34
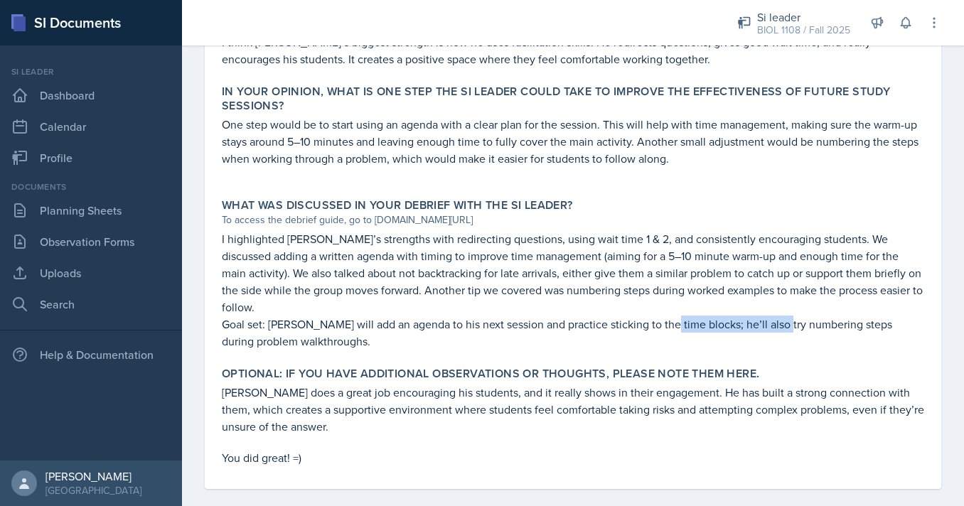
drag, startPoint x: 667, startPoint y: 311, endPoint x: 778, endPoint y: 308, distance: 110.2
click at [778, 316] on p "Goal set: [PERSON_NAME] will add an agenda to his next session and practice sti…" at bounding box center [573, 333] width 702 height 34
drag, startPoint x: 793, startPoint y: 308, endPoint x: 863, endPoint y: 308, distance: 70.4
click at [862, 316] on p "Goal set: [PERSON_NAME] will add an agenda to his next session and practice sti…" at bounding box center [573, 333] width 702 height 34
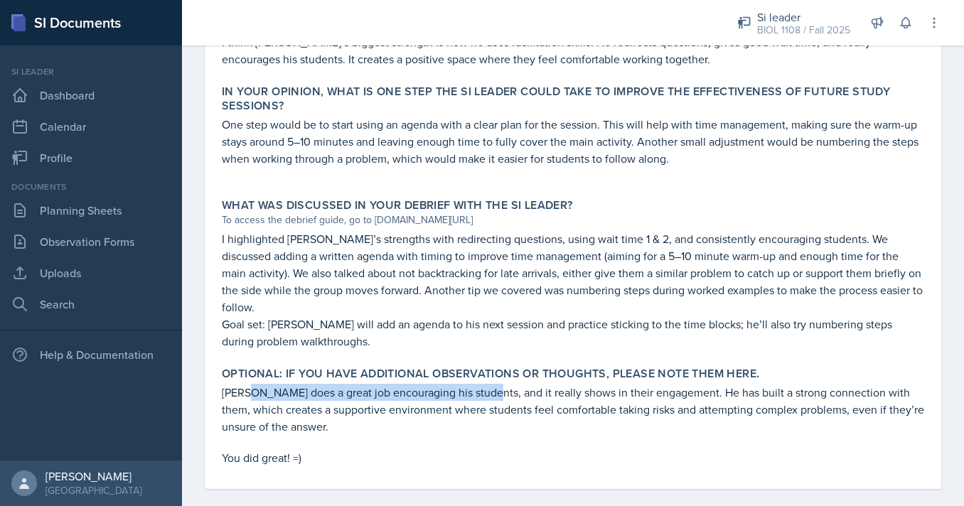
drag, startPoint x: 250, startPoint y: 380, endPoint x: 489, endPoint y: 380, distance: 238.8
click at [490, 384] on p "[PERSON_NAME] does a great job encouraging his students, and it really shows in…" at bounding box center [573, 409] width 702 height 51
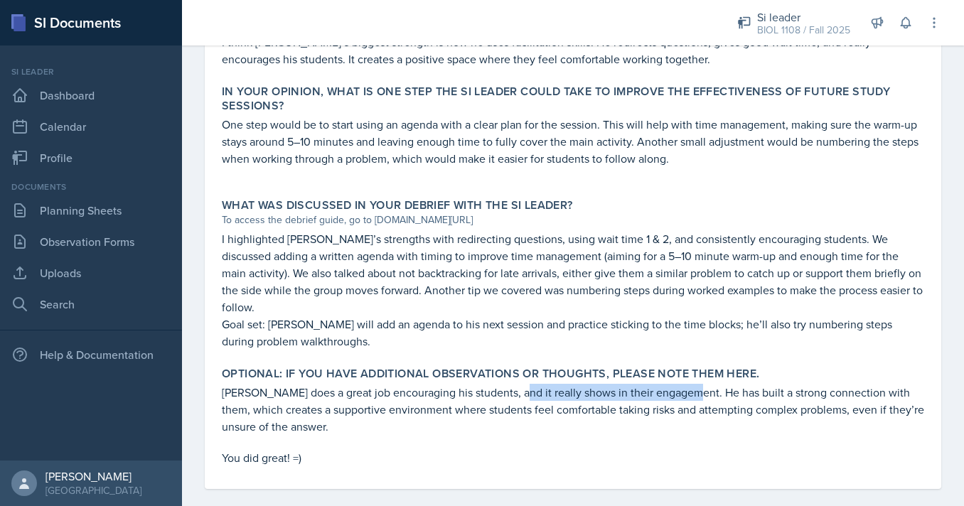
drag, startPoint x: 509, startPoint y: 378, endPoint x: 689, endPoint y: 377, distance: 180.5
click at [690, 384] on p "[PERSON_NAME] does a great job encouraging his students, and it really shows in…" at bounding box center [573, 409] width 702 height 51
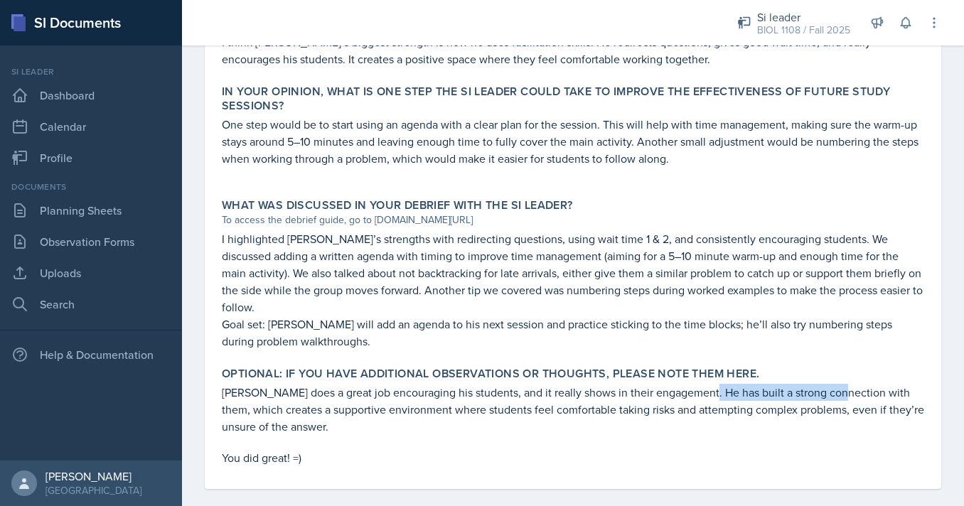
drag, startPoint x: 707, startPoint y: 379, endPoint x: 854, endPoint y: 379, distance: 147.8
click at [854, 384] on p "[PERSON_NAME] does a great job encouraging his students, and it really shows in…" at bounding box center [573, 409] width 702 height 51
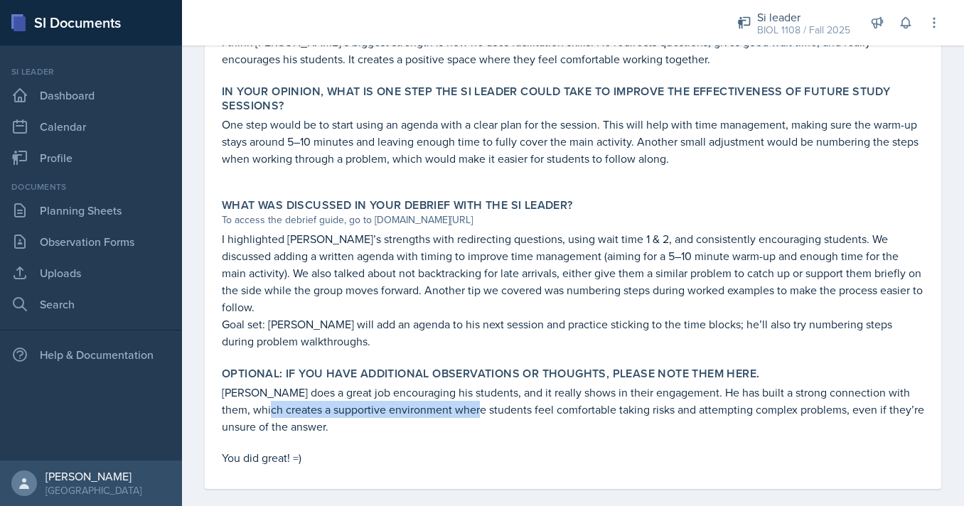
drag, startPoint x: 244, startPoint y: 392, endPoint x: 520, endPoint y: 392, distance: 276.5
click at [518, 392] on p "[PERSON_NAME] does a great job encouraging his students, and it really shows in…" at bounding box center [573, 409] width 702 height 51
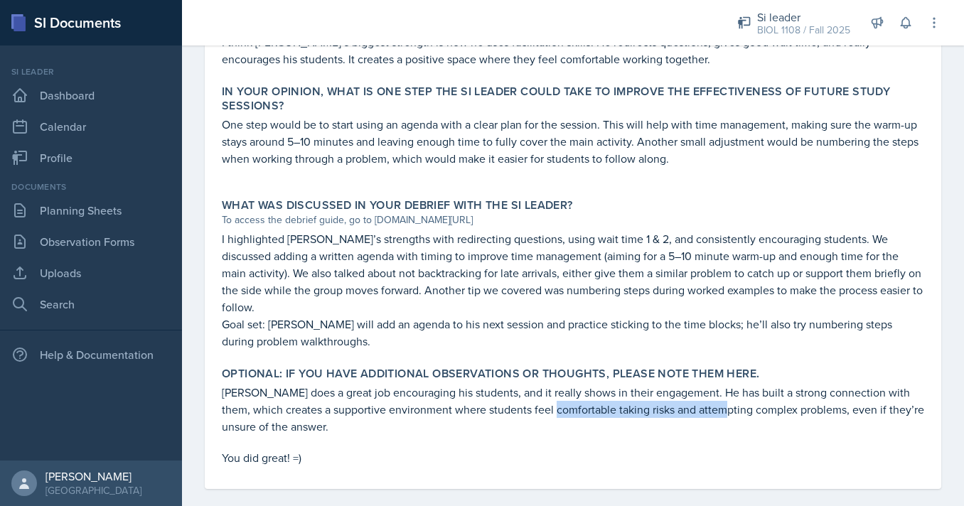
drag, startPoint x: 532, startPoint y: 392, endPoint x: 718, endPoint y: 393, distance: 186.2
click at [717, 393] on p "[PERSON_NAME] does a great job encouraging his students, and it really shows in…" at bounding box center [573, 409] width 702 height 51
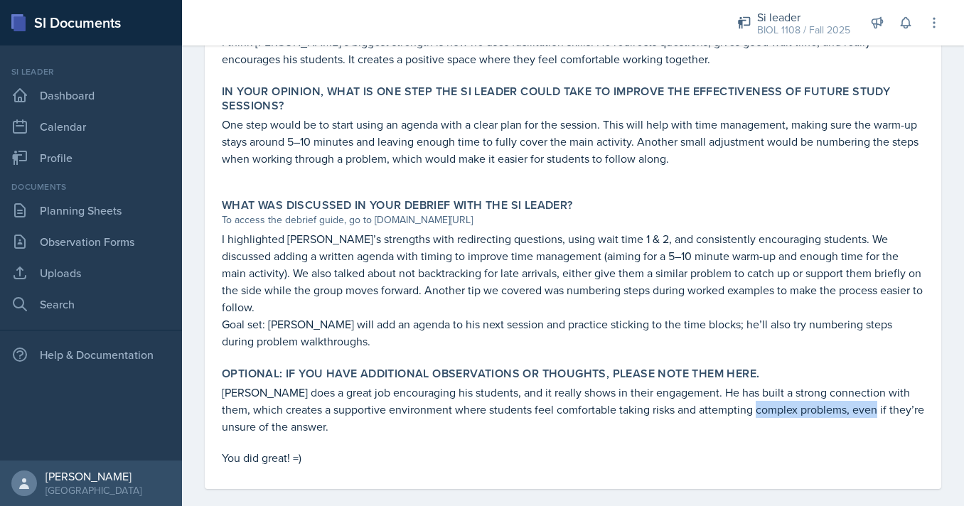
drag, startPoint x: 733, startPoint y: 395, endPoint x: 849, endPoint y: 395, distance: 115.9
click at [849, 395] on p "[PERSON_NAME] does a great job encouraging his students, and it really shows in…" at bounding box center [573, 409] width 702 height 51
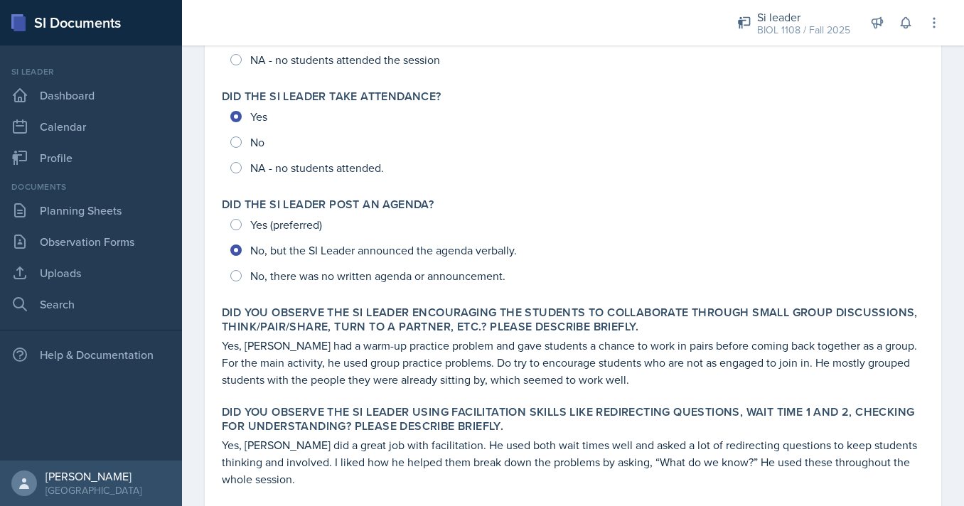
scroll to position [0, 0]
